Goal: Task Accomplishment & Management: Manage account settings

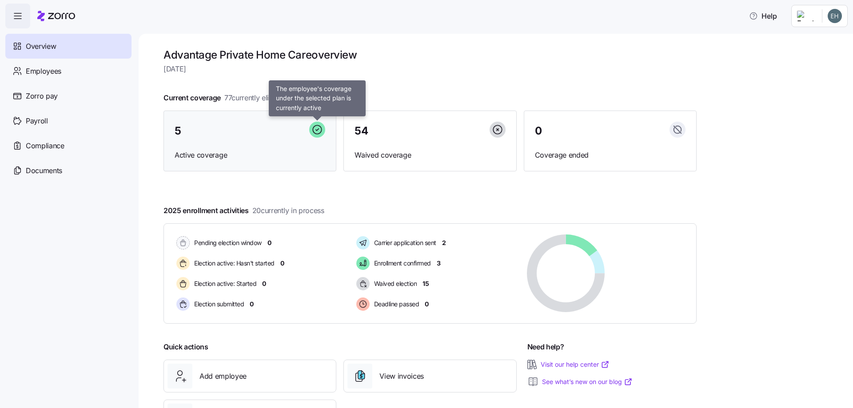
click at [314, 132] on icon at bounding box center [317, 129] width 9 height 9
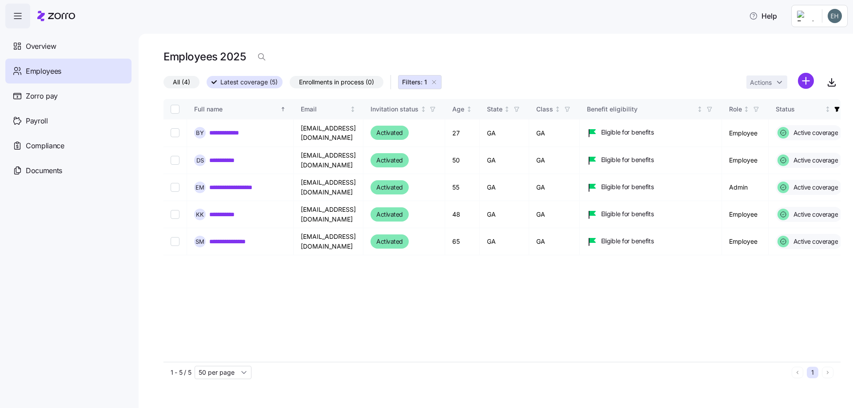
click at [43, 72] on span "Employees" at bounding box center [44, 71] width 36 height 11
click at [328, 84] on span "Enrollments in process (0)" at bounding box center [336, 82] width 75 height 12
click at [290, 84] on input "Enrollments in process (0)" at bounding box center [290, 84] width 0 height 0
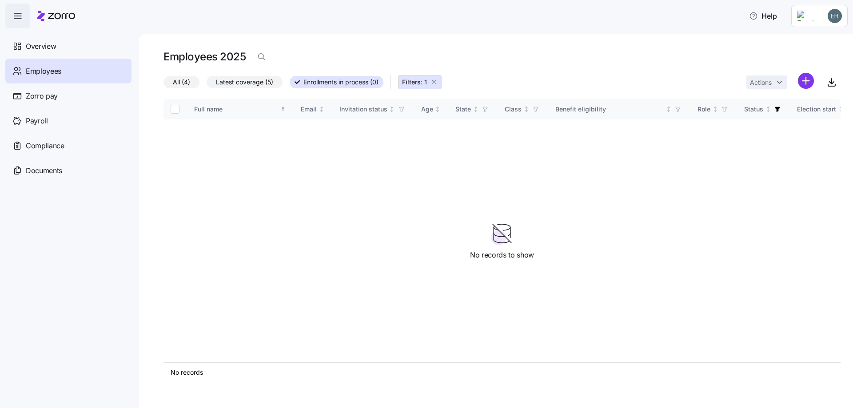
click at [178, 82] on span "All (4)" at bounding box center [181, 82] width 17 height 12
click at [164, 84] on input "All (4)" at bounding box center [164, 84] width 0 height 0
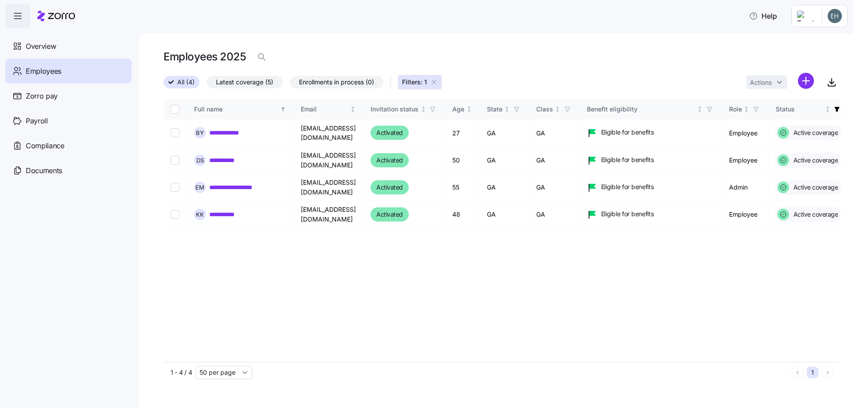
click at [14, 16] on icon "button" at bounding box center [17, 16] width 11 height 11
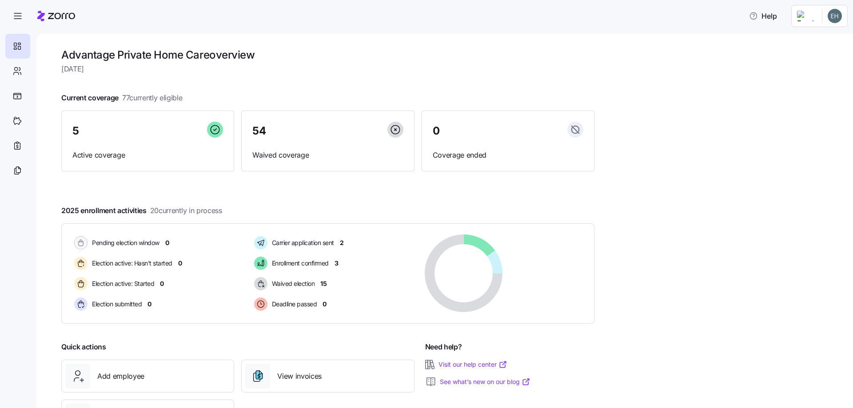
click at [189, 95] on div "Current coverage 77 currently eligible 5 Active coverage 54 Waived coverage 0 C…" at bounding box center [327, 131] width 533 height 79
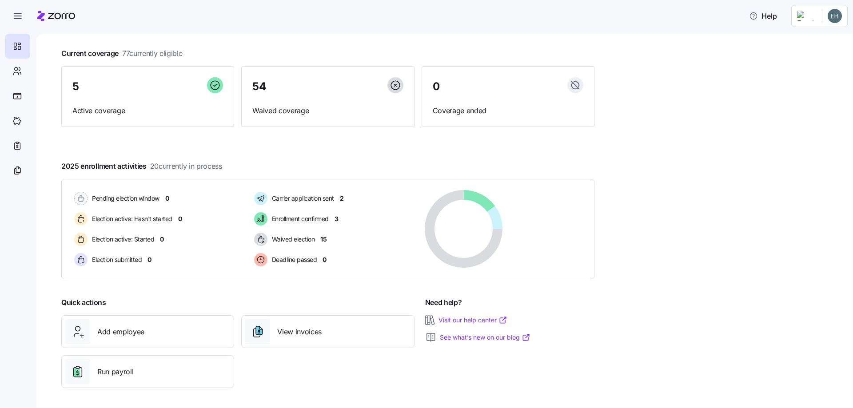
scroll to position [46, 0]
click at [112, 371] on span "Run payroll" at bounding box center [115, 370] width 36 height 11
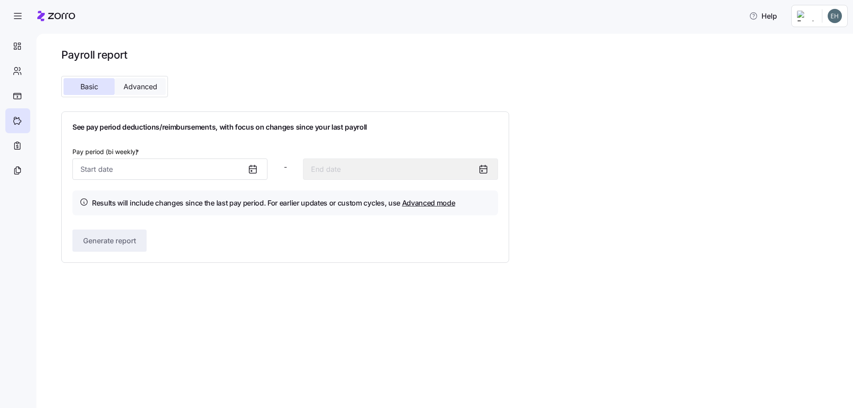
click at [146, 90] on span "Advanced" at bounding box center [141, 86] width 34 height 7
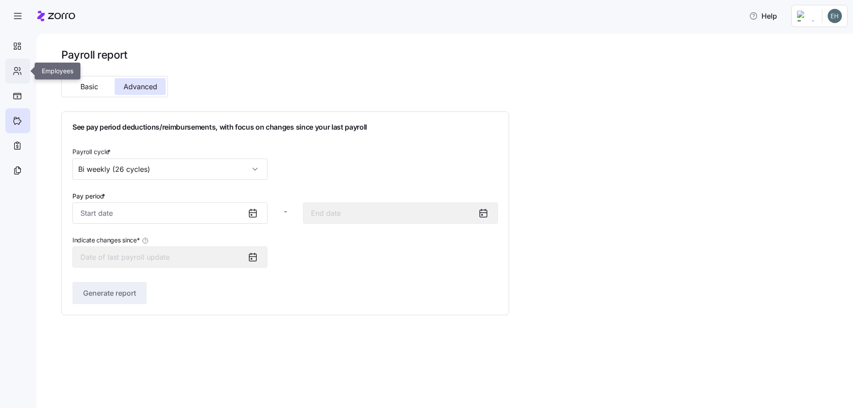
click at [18, 71] on icon at bounding box center [17, 71] width 10 height 11
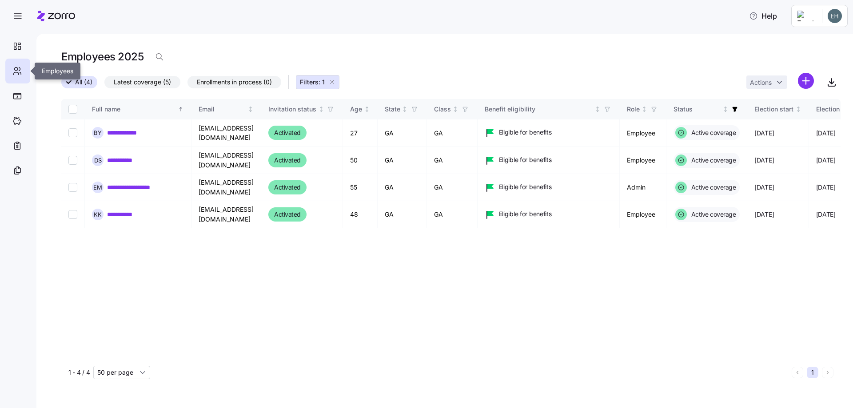
click at [26, 67] on div at bounding box center [17, 71] width 25 height 25
click at [22, 45] on div at bounding box center [17, 46] width 25 height 25
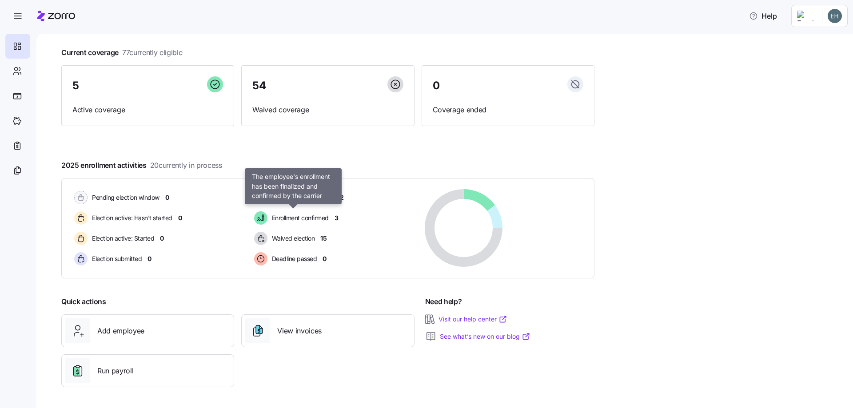
scroll to position [46, 0]
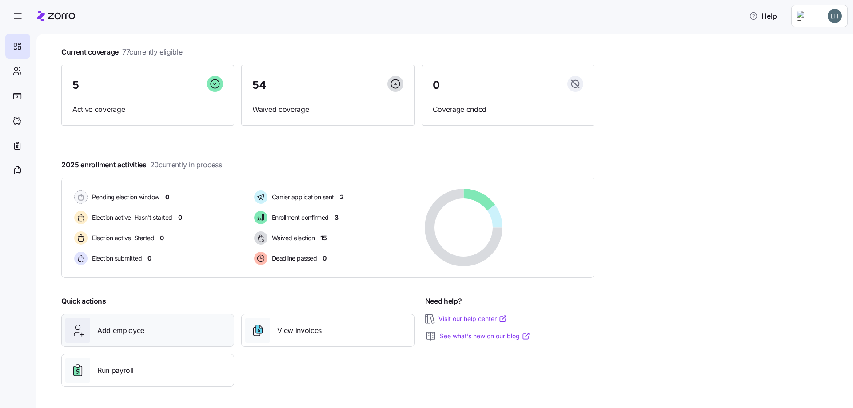
click at [126, 328] on span "Add employee" at bounding box center [120, 330] width 47 height 11
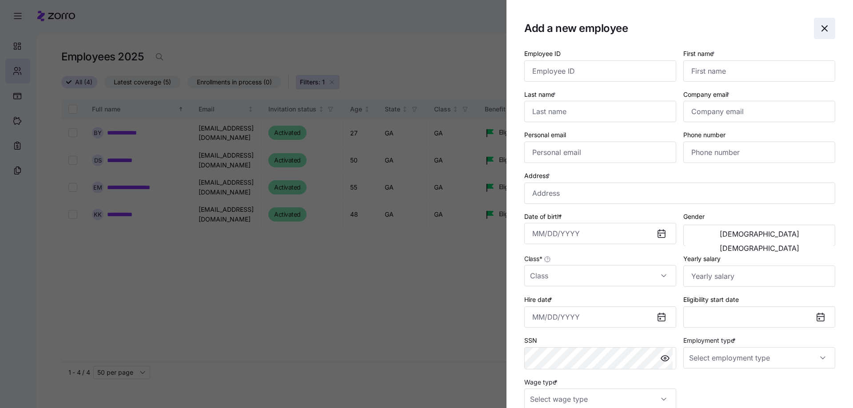
click at [821, 28] on icon "button" at bounding box center [824, 28] width 11 height 11
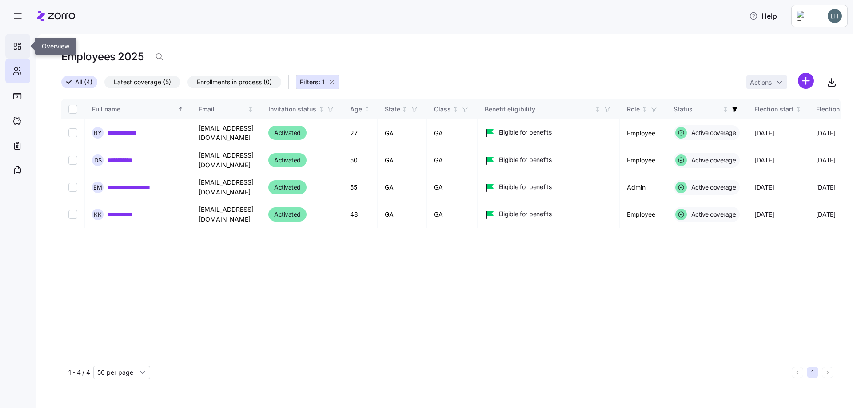
click at [19, 45] on icon at bounding box center [17, 46] width 10 height 11
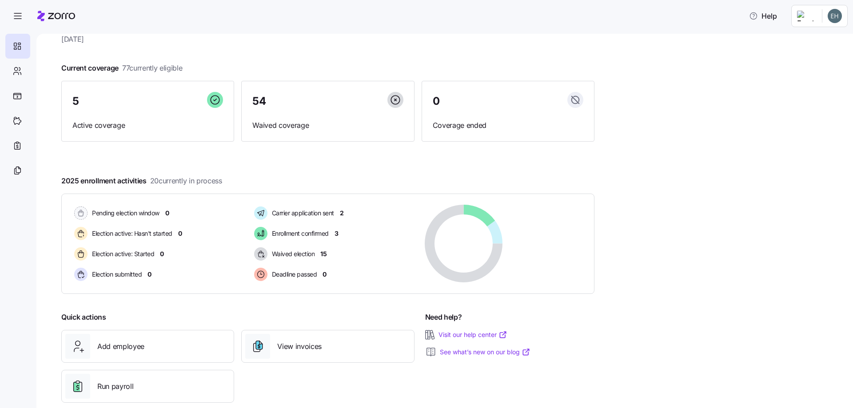
scroll to position [46, 0]
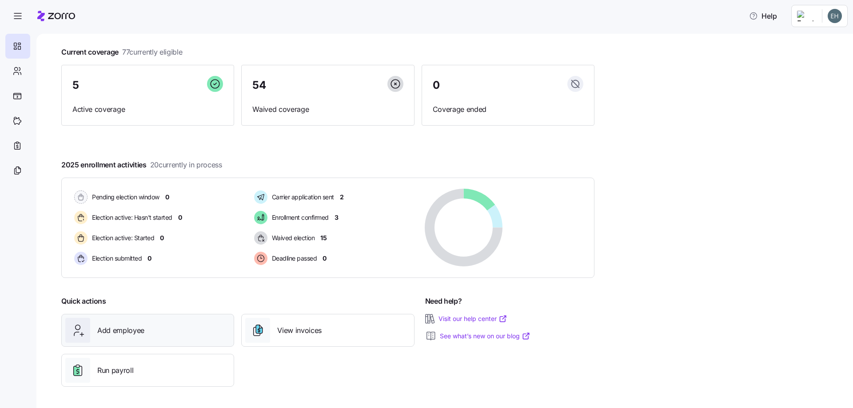
click at [134, 333] on span "Add employee" at bounding box center [120, 330] width 47 height 11
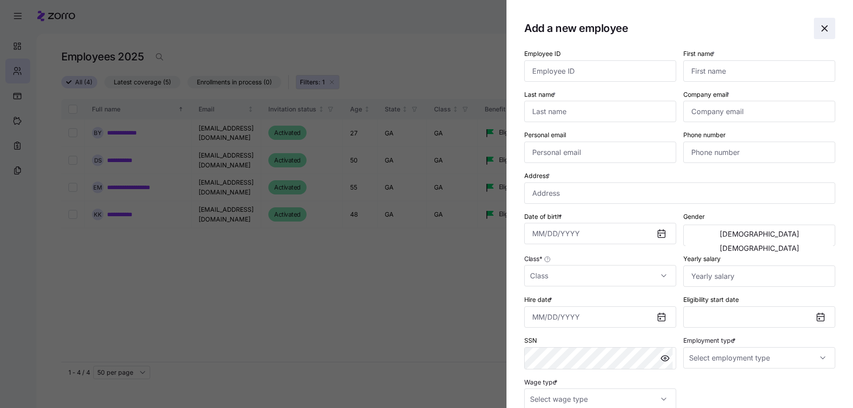
click at [819, 25] on icon "button" at bounding box center [824, 28] width 11 height 11
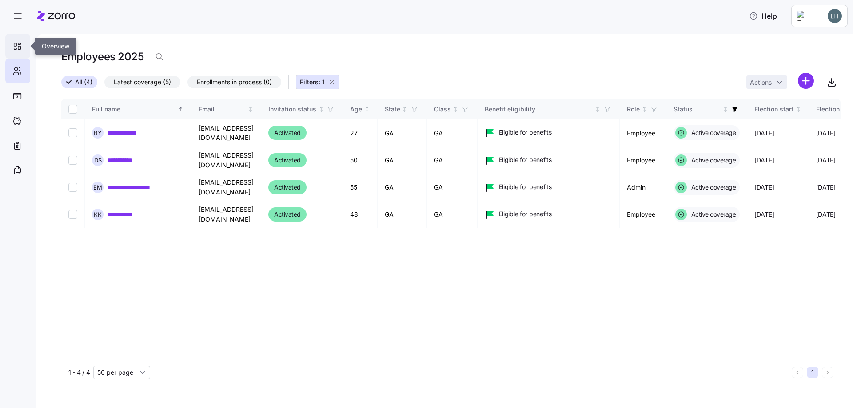
click at [12, 44] on div at bounding box center [17, 46] width 25 height 25
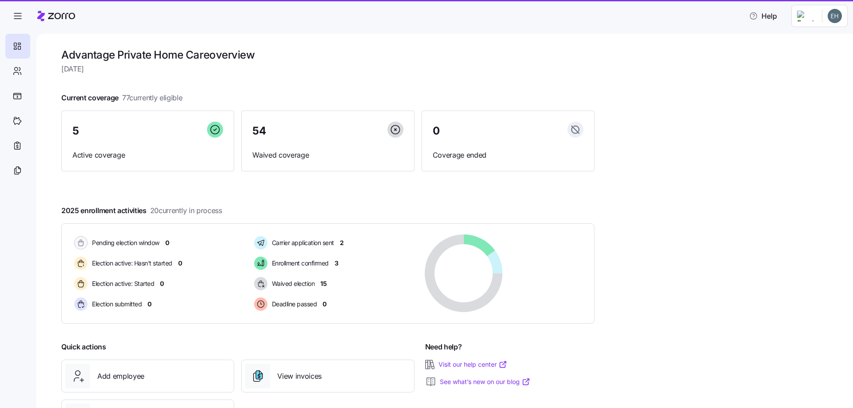
click at [12, 45] on div at bounding box center [17, 46] width 25 height 25
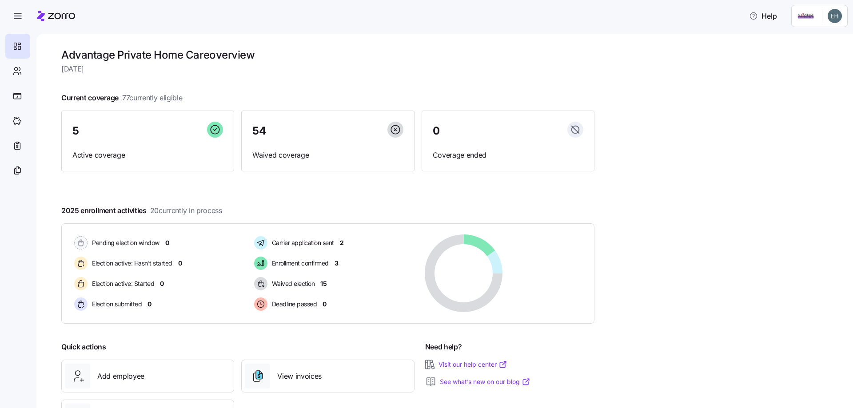
click at [467, 362] on link "Visit our help center" at bounding box center [473, 364] width 69 height 9
